Goal: Transaction & Acquisition: Book appointment/travel/reservation

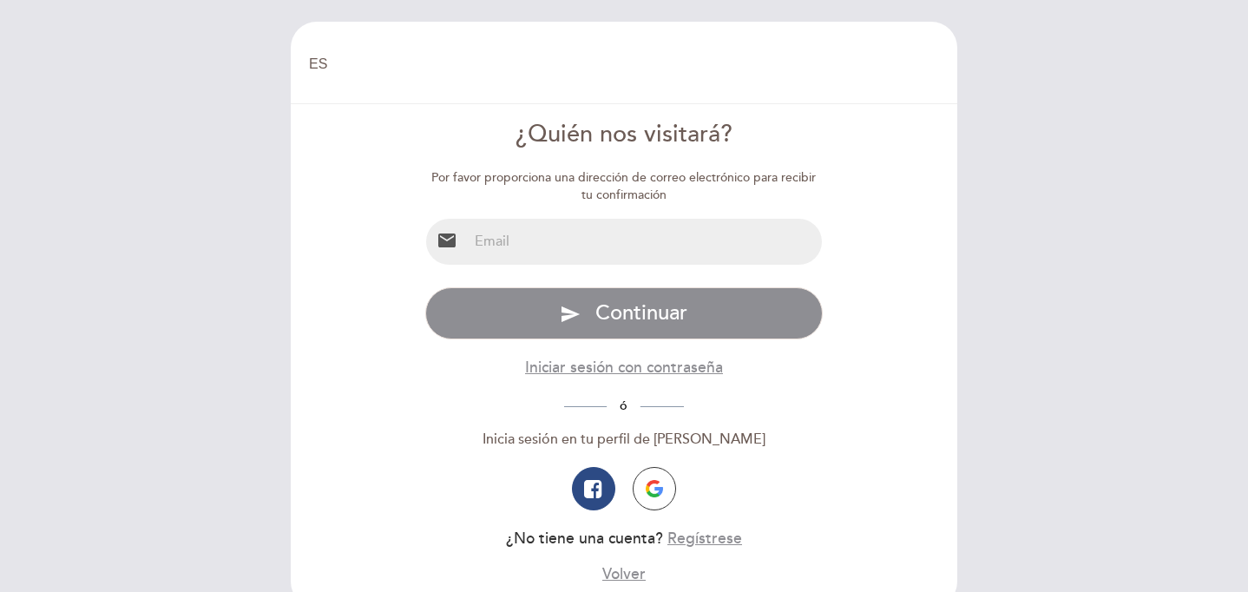
select select "es"
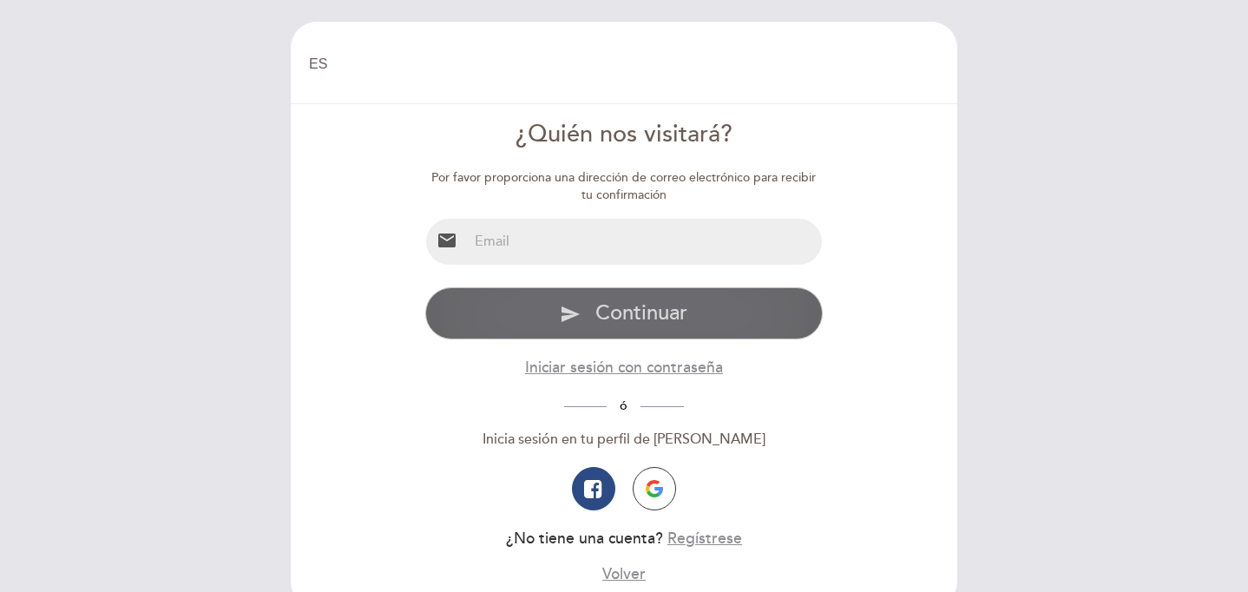
type input "[EMAIL_ADDRESS][DOMAIN_NAME]"
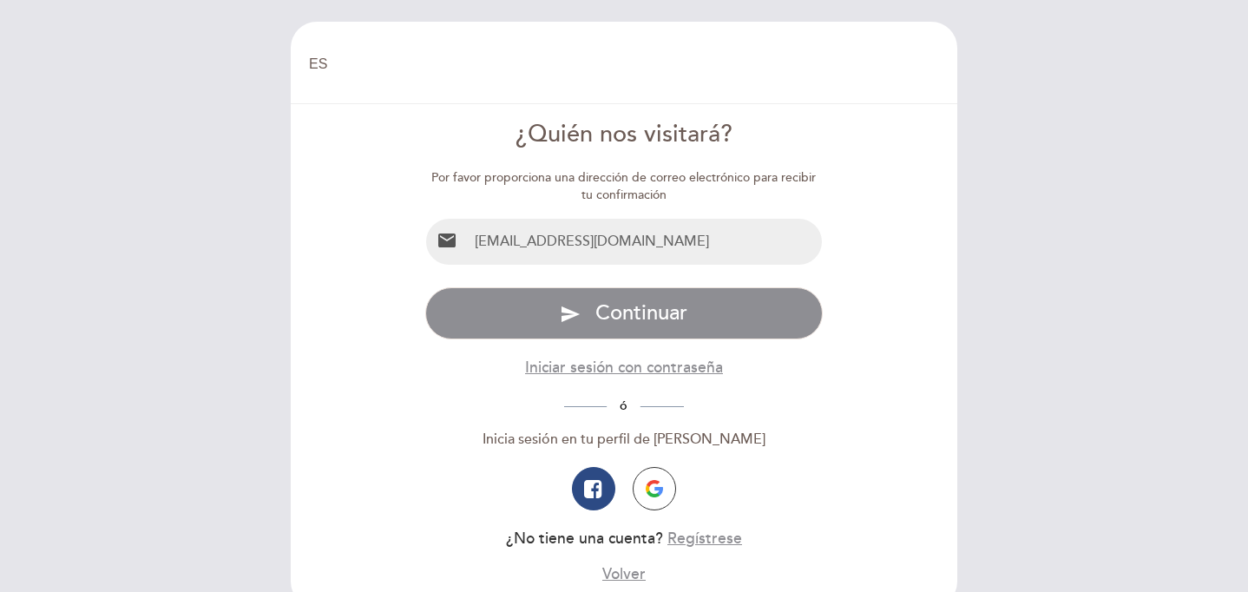
click at [623, 312] on button "send Continuar" at bounding box center [624, 313] width 398 height 52
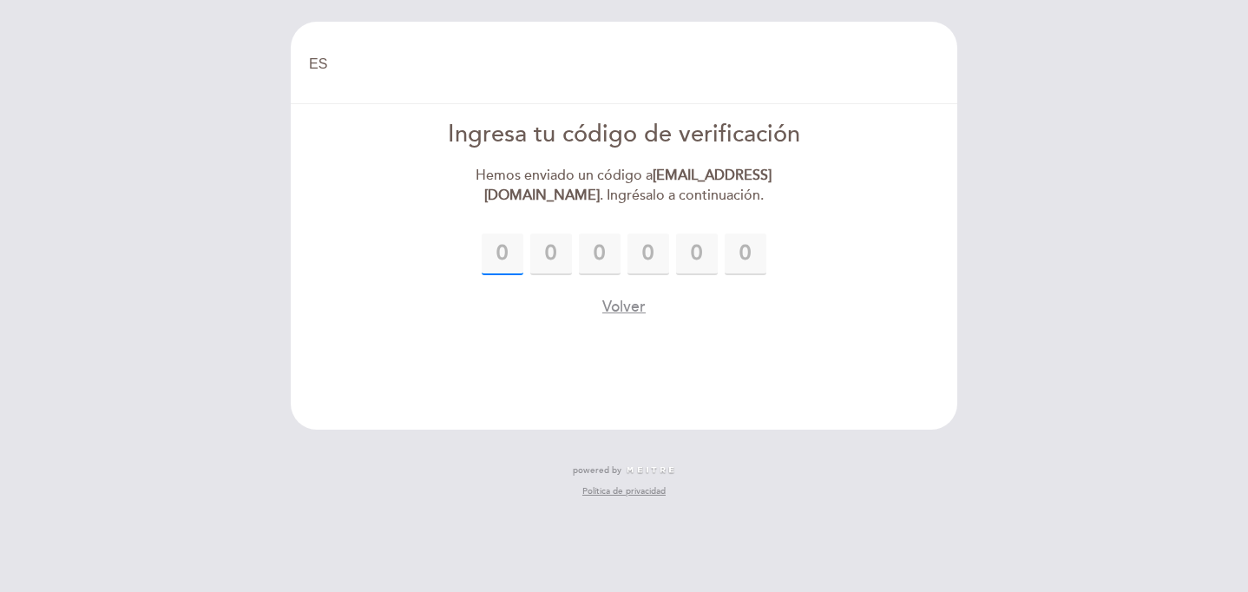
paste input "2"
type input "2"
type input "1"
type input "0"
type input "9"
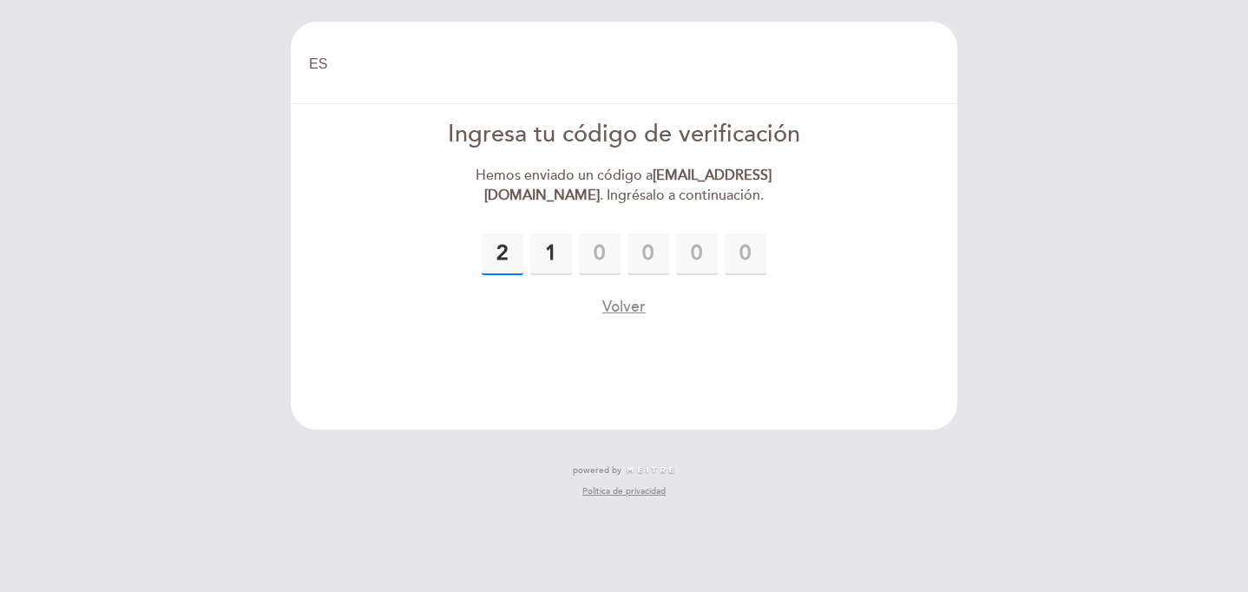
type input "3"
click at [794, 275] on div "2 1 0 9 3 3 Por favor ingresa el código de verificación El código [PERSON_NAME]…" at bounding box center [624, 275] width 398 height 85
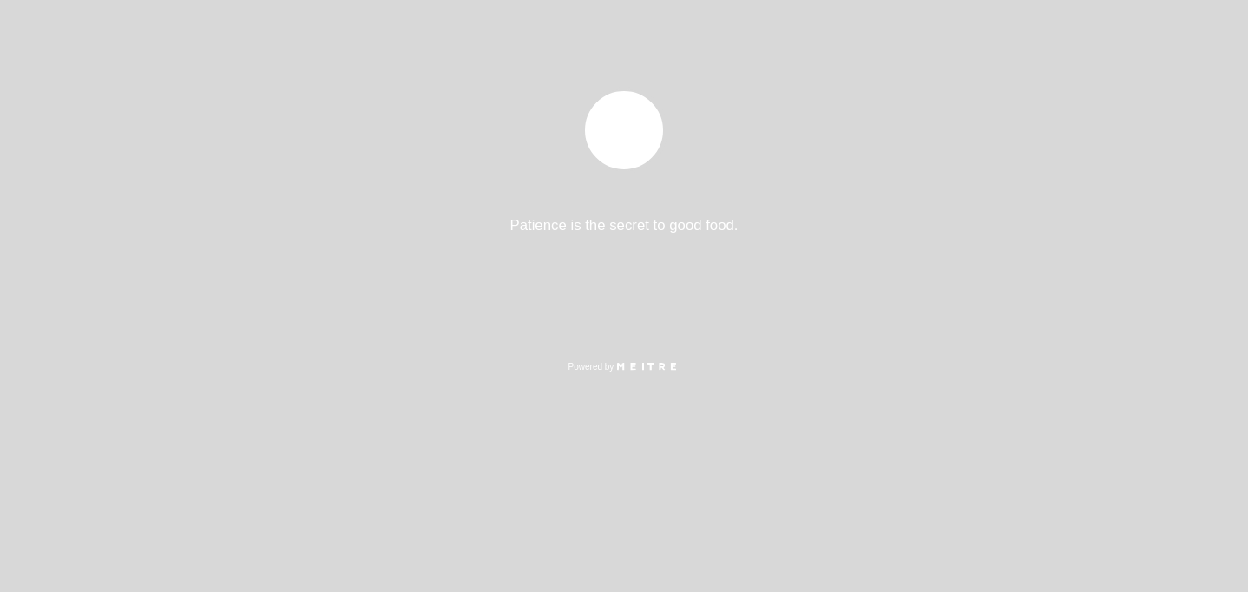
select select "es"
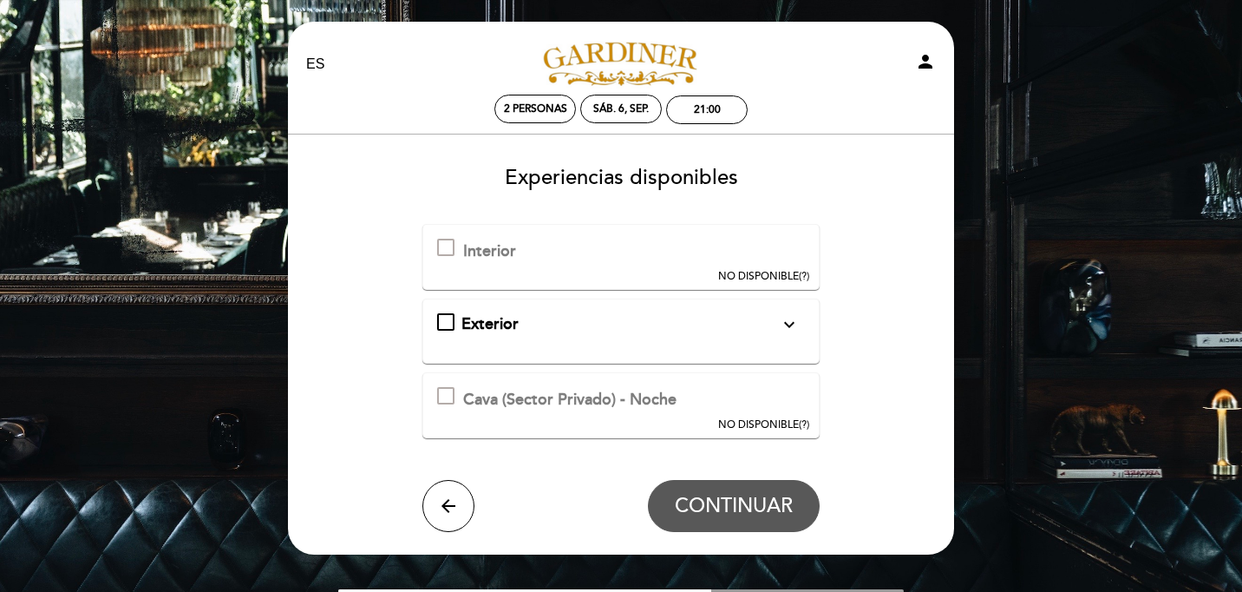
click at [791, 320] on icon "expand_more" at bounding box center [789, 324] width 21 height 21
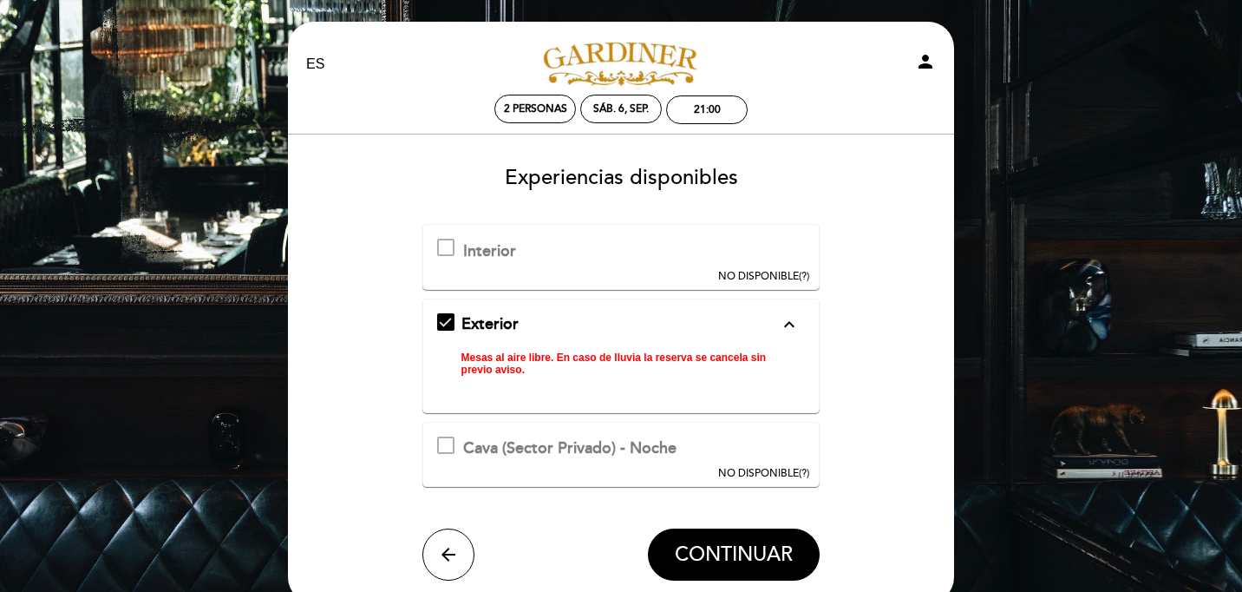
click at [442, 244] on div at bounding box center [445, 247] width 17 height 17
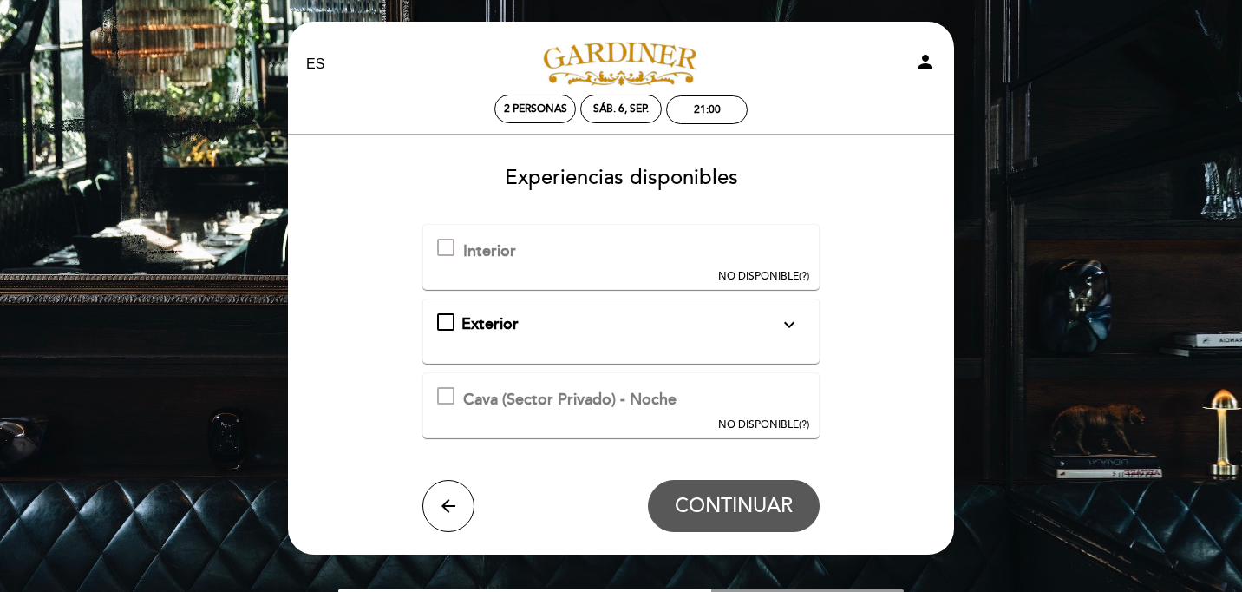
click at [443, 244] on div at bounding box center [445, 247] width 17 height 17
click at [456, 395] on div "Cava (Sector Privado) - Noche Esta experiencia no está disponible para la fecha…" at bounding box center [556, 398] width 239 height 23
click at [444, 318] on div "Exterior expand_more Mesas al aire libre. En caso de lluvia la reserva se cance…" at bounding box center [621, 324] width 369 height 23
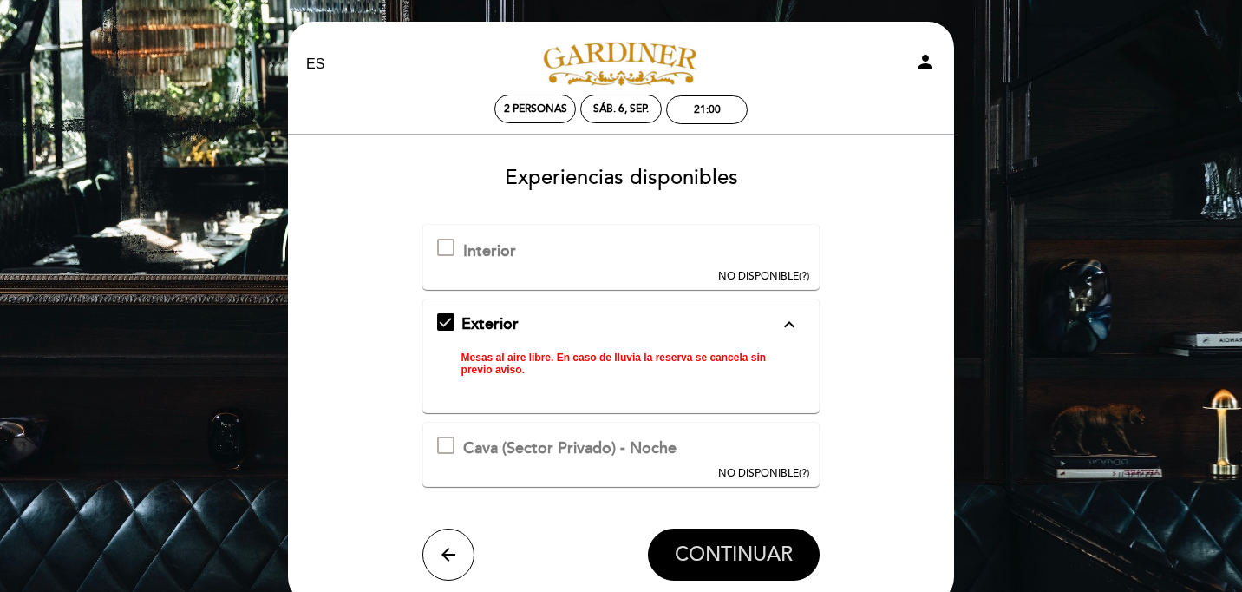
click at [751, 547] on span "CONTINUAR" at bounding box center [734, 554] width 118 height 24
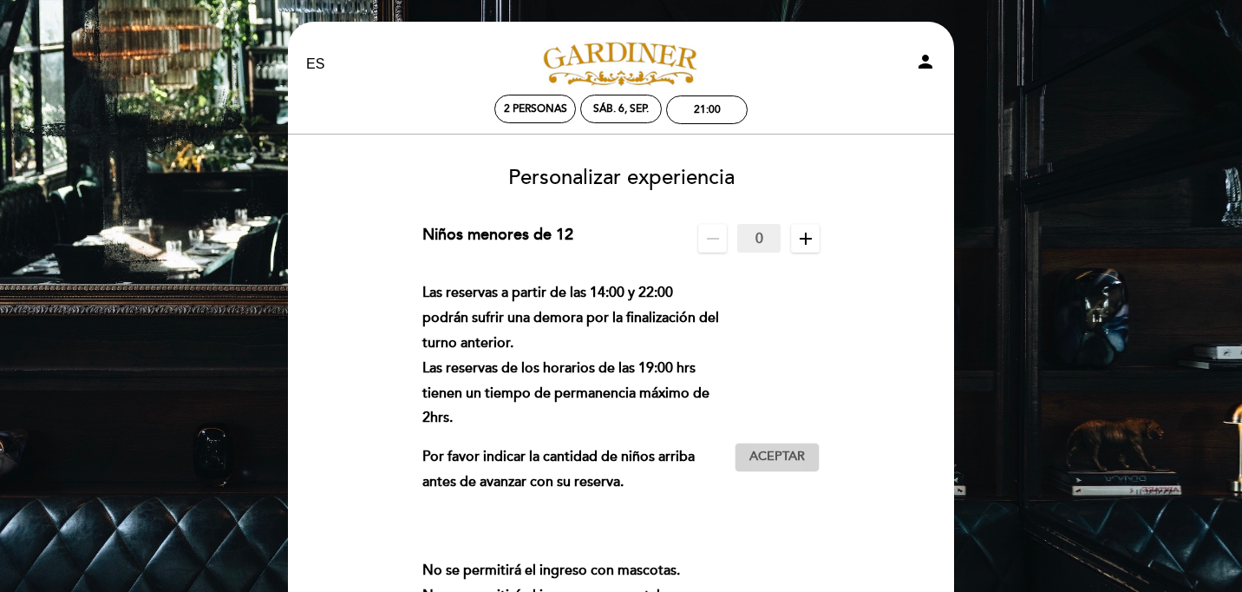
click at [790, 452] on span "Aceptar" at bounding box center [778, 457] width 56 height 18
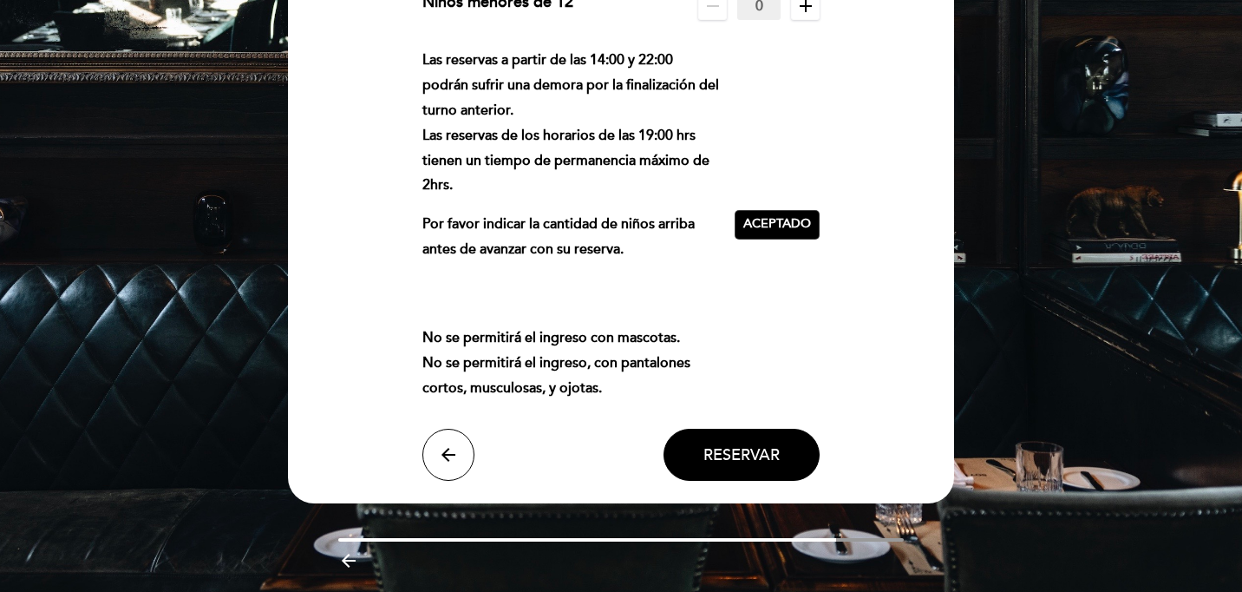
scroll to position [237, 0]
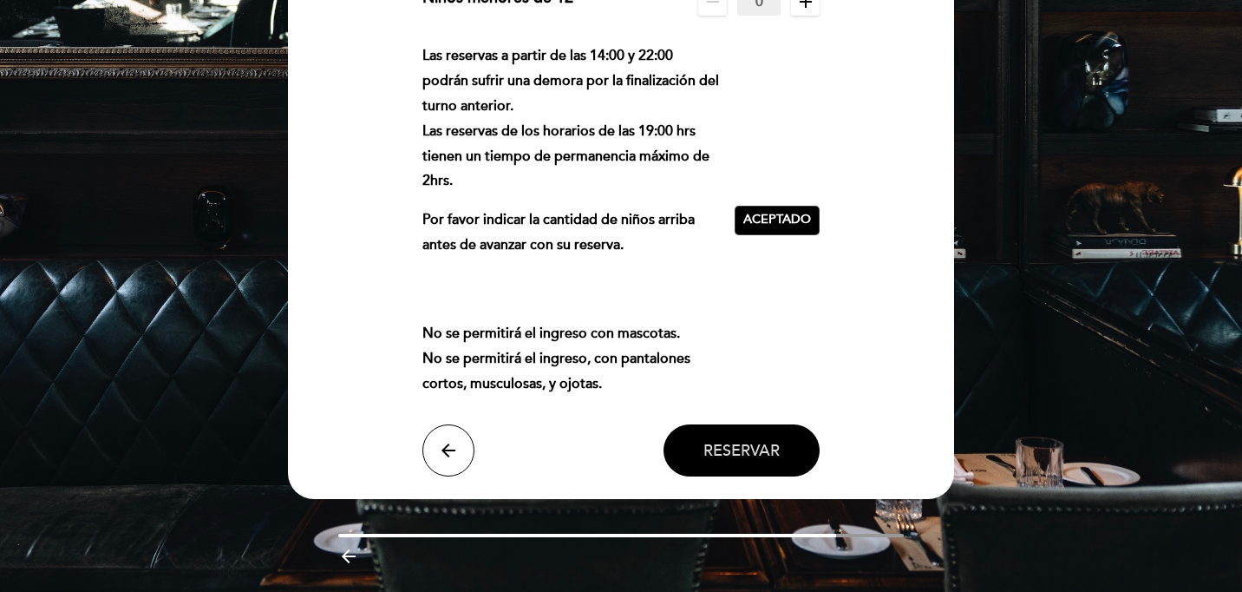
click at [753, 443] on span "Reservar" at bounding box center [742, 450] width 76 height 19
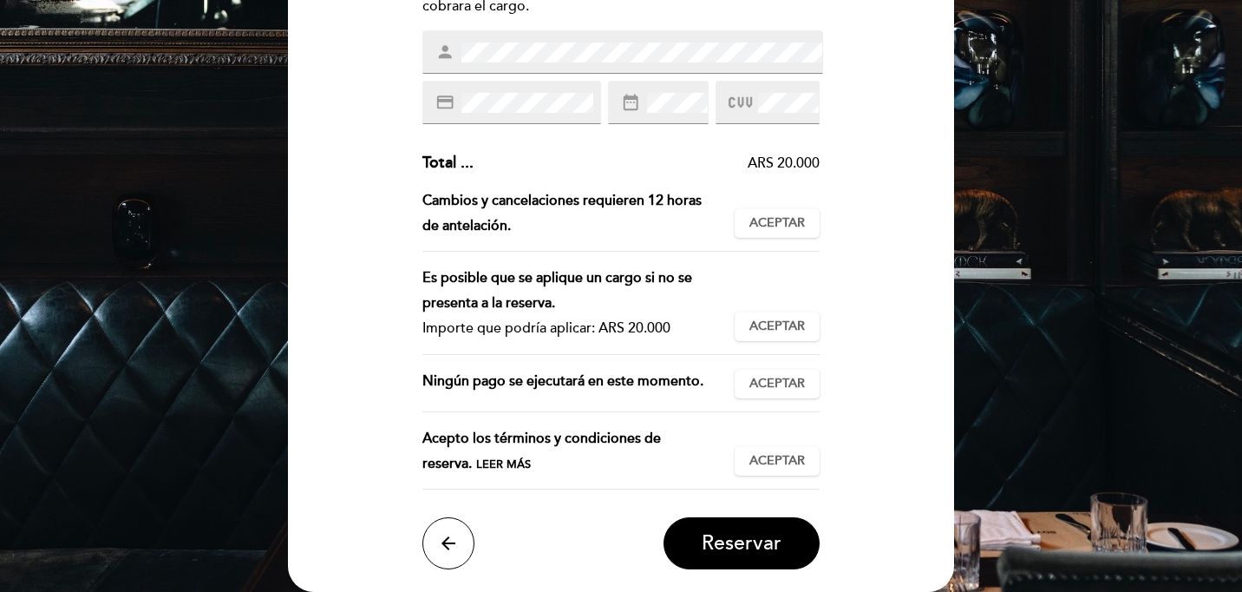
scroll to position [316, 0]
